Goal: Information Seeking & Learning: Learn about a topic

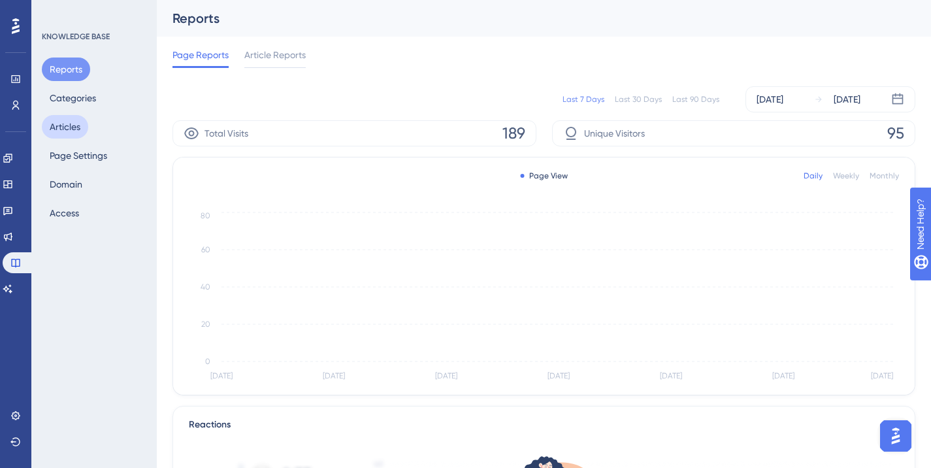
drag, startPoint x: 70, startPoint y: 131, endPoint x: 86, endPoint y: 131, distance: 15.7
click at [70, 131] on button "Articles" at bounding box center [65, 127] width 46 height 24
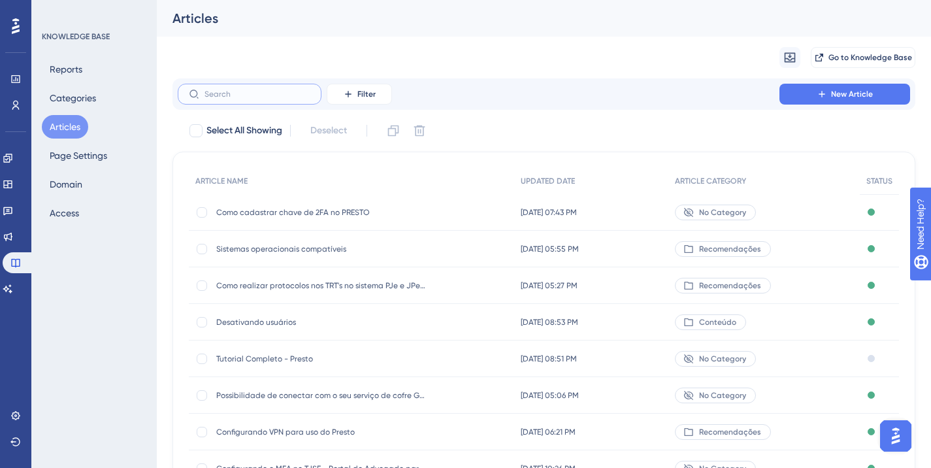
click at [279, 98] on input "text" at bounding box center [257, 93] width 106 height 9
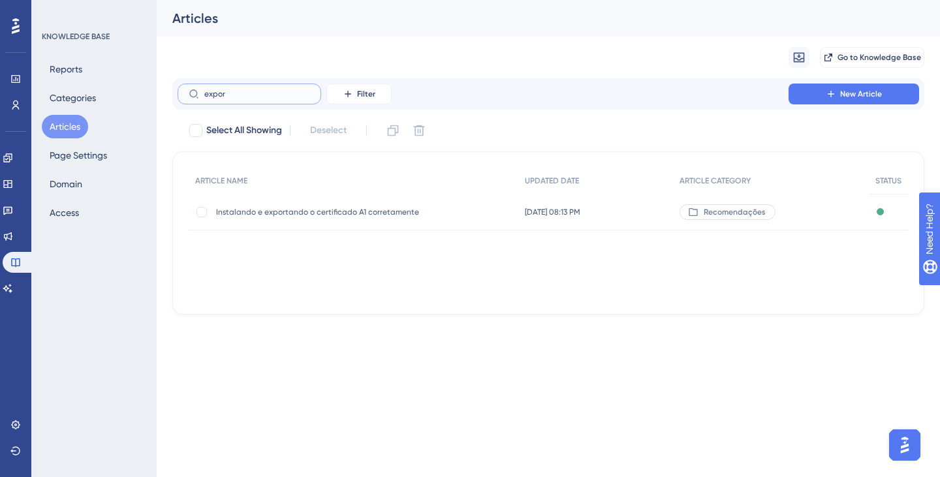
type input "expor"
click at [377, 210] on div "✨ INSCREVA-SE AGORA✨" at bounding box center [471, 106] width 940 height 254
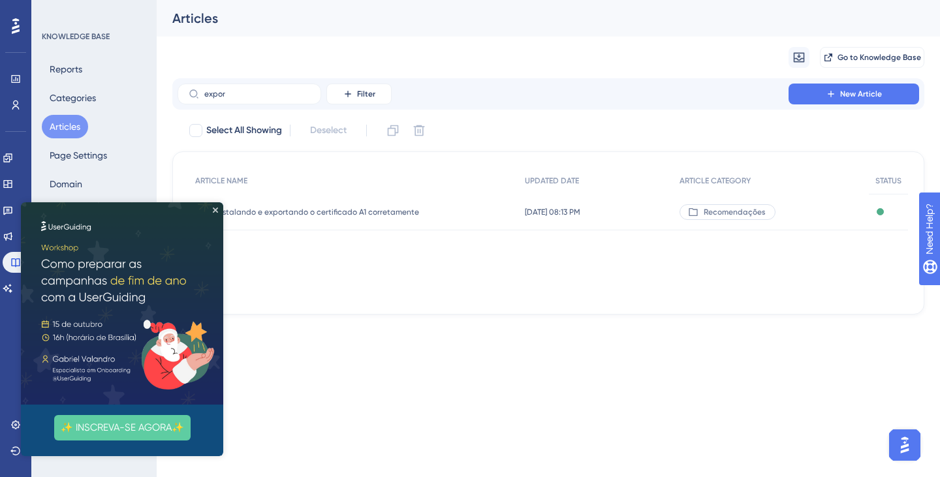
click at [310, 217] on div "Instalando e exportando o certificado A1 corretamente Instalando e exportando o…" at bounding box center [320, 212] width 209 height 37
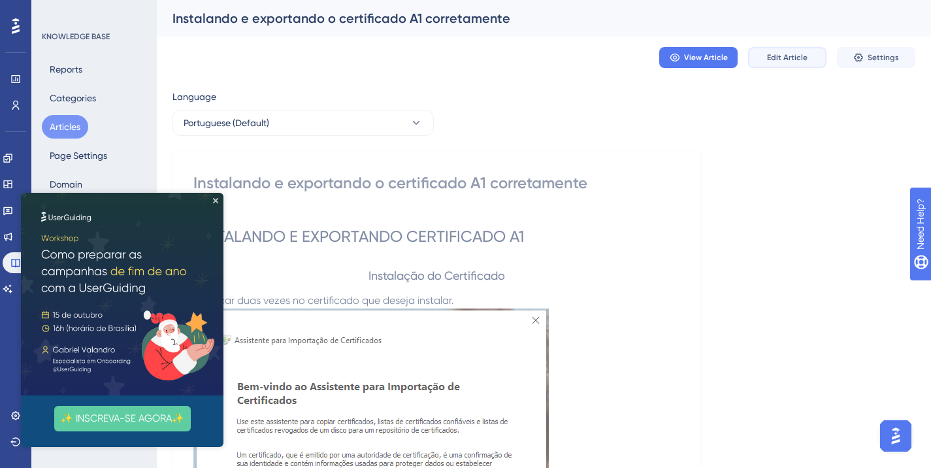
click at [785, 51] on button "Edit Article" at bounding box center [787, 57] width 78 height 21
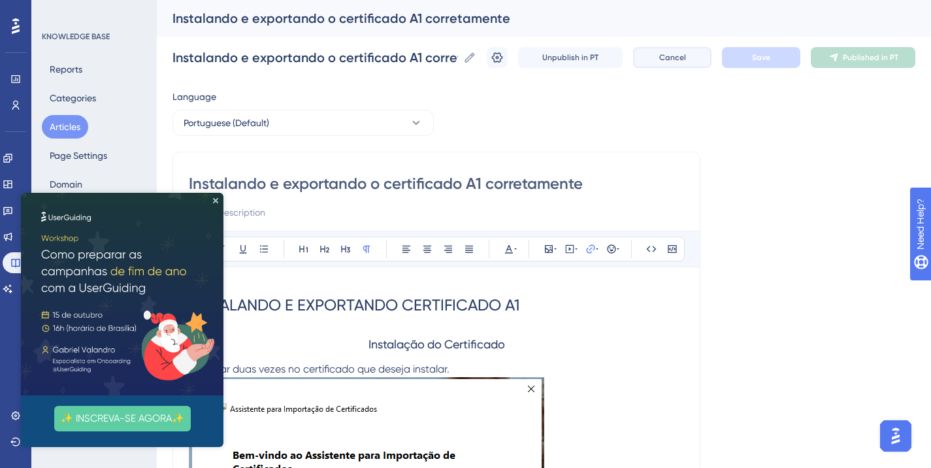
click at [699, 56] on button "Cancel" at bounding box center [672, 57] width 78 height 21
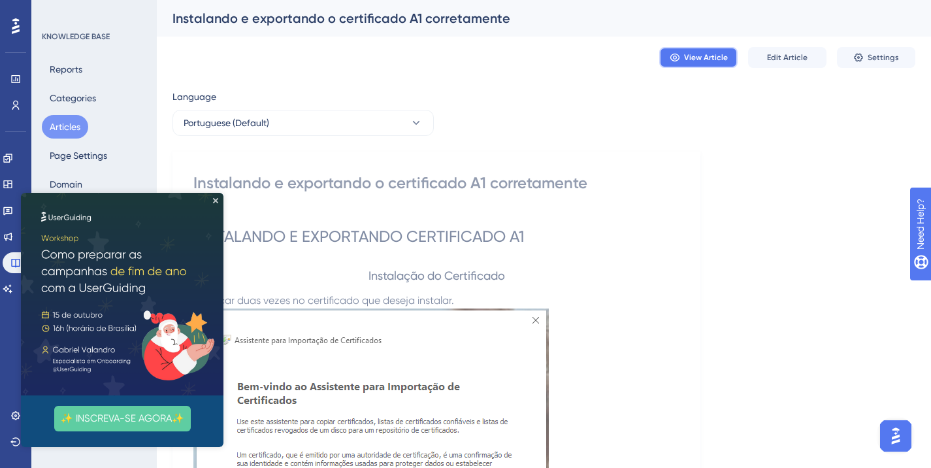
click at [711, 61] on span "View Article" at bounding box center [706, 57] width 44 height 10
